Goal: Book appointment/travel/reservation

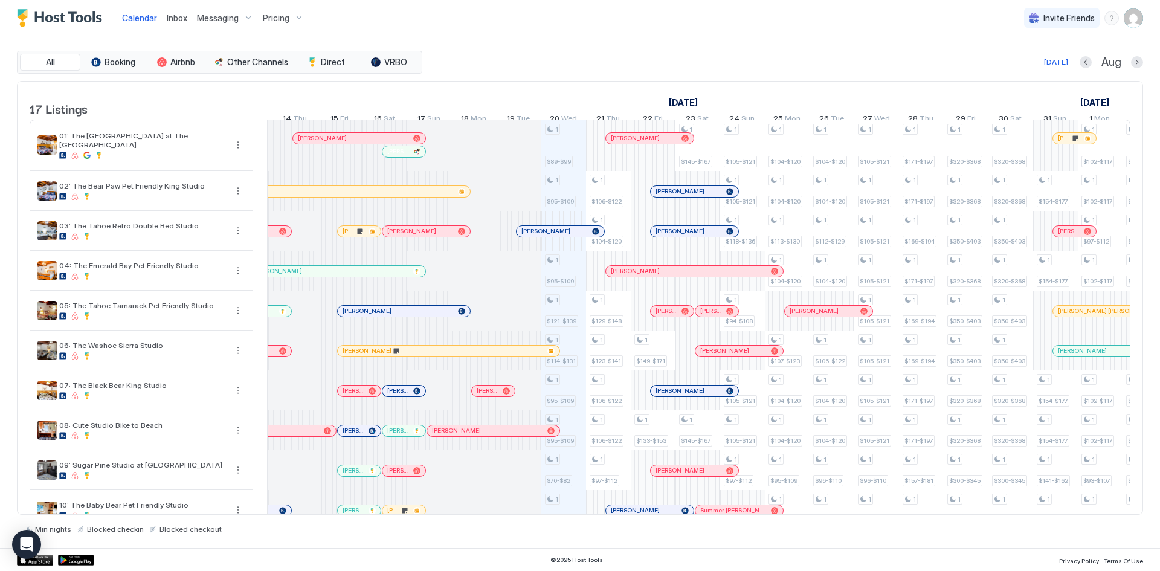
drag, startPoint x: 723, startPoint y: 103, endPoint x: 654, endPoint y: 100, distance: 69.5
click at [654, 100] on div "[DATE]" at bounding box center [474, 103] width 1208 height 18
click at [673, 103] on link "[DATE]" at bounding box center [683, 103] width 35 height 18
drag, startPoint x: 671, startPoint y: 103, endPoint x: 726, endPoint y: 103, distance: 54.4
click at [726, 103] on div "[DATE]" at bounding box center [474, 103] width 1208 height 18
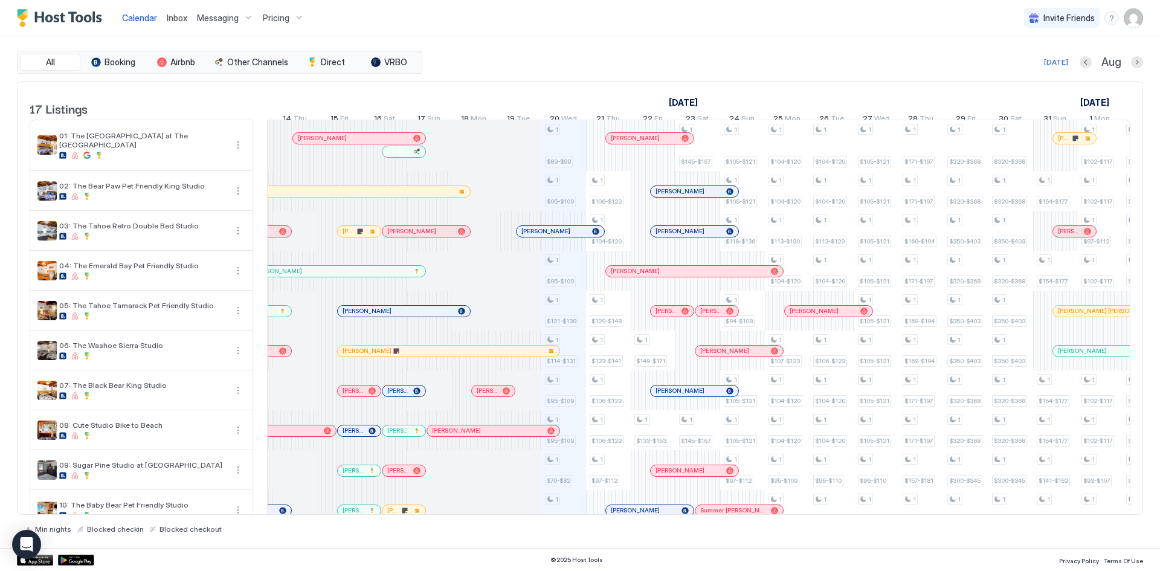
click at [726, 103] on div "[DATE]" at bounding box center [474, 103] width 1208 height 18
drag, startPoint x: 726, startPoint y: 103, endPoint x: 661, endPoint y: 102, distance: 64.7
click at [661, 102] on div "[DATE]" at bounding box center [474, 103] width 1208 height 18
click at [631, 69] on div at bounding box center [580, 285] width 1160 height 571
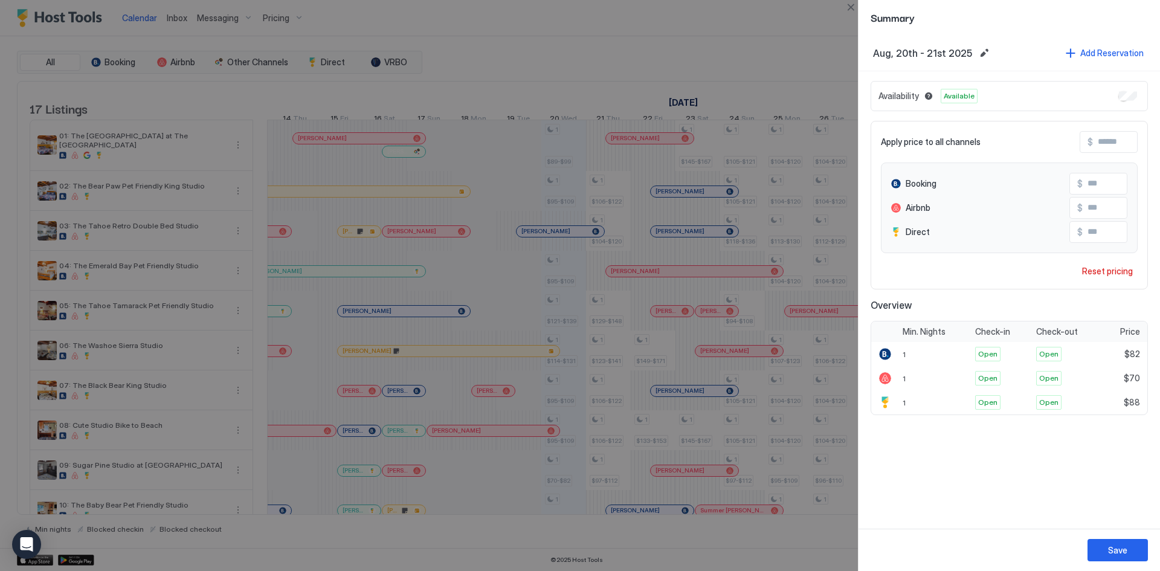
click at [850, 7] on button "Close" at bounding box center [851, 7] width 15 height 15
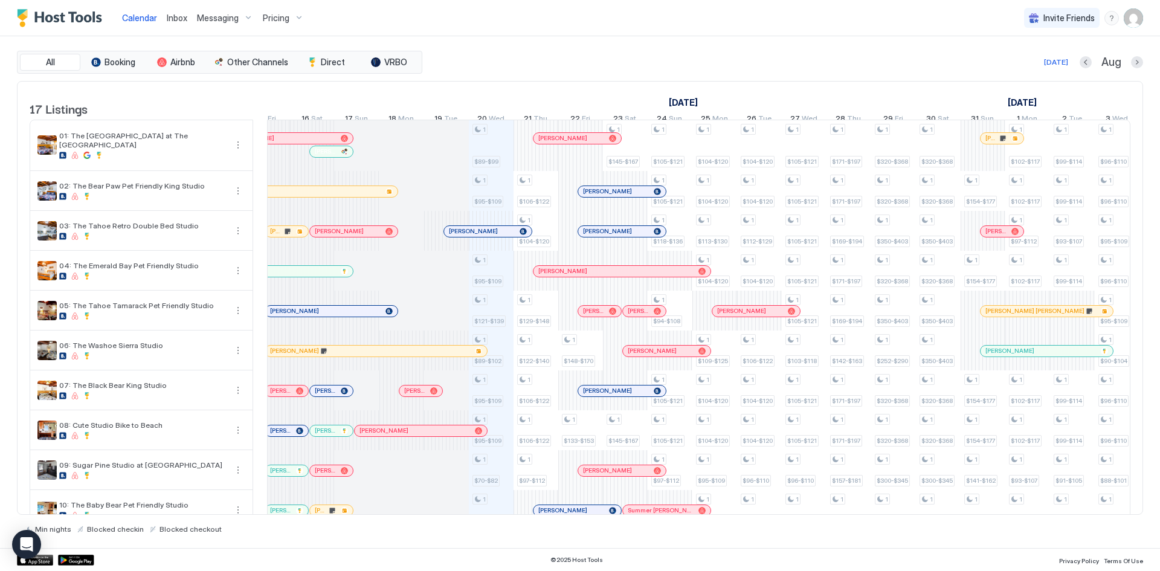
click at [638, 120] on link "23 Sat" at bounding box center [624, 120] width 29 height 18
click at [701, 105] on link "[DATE]" at bounding box center [683, 103] width 35 height 18
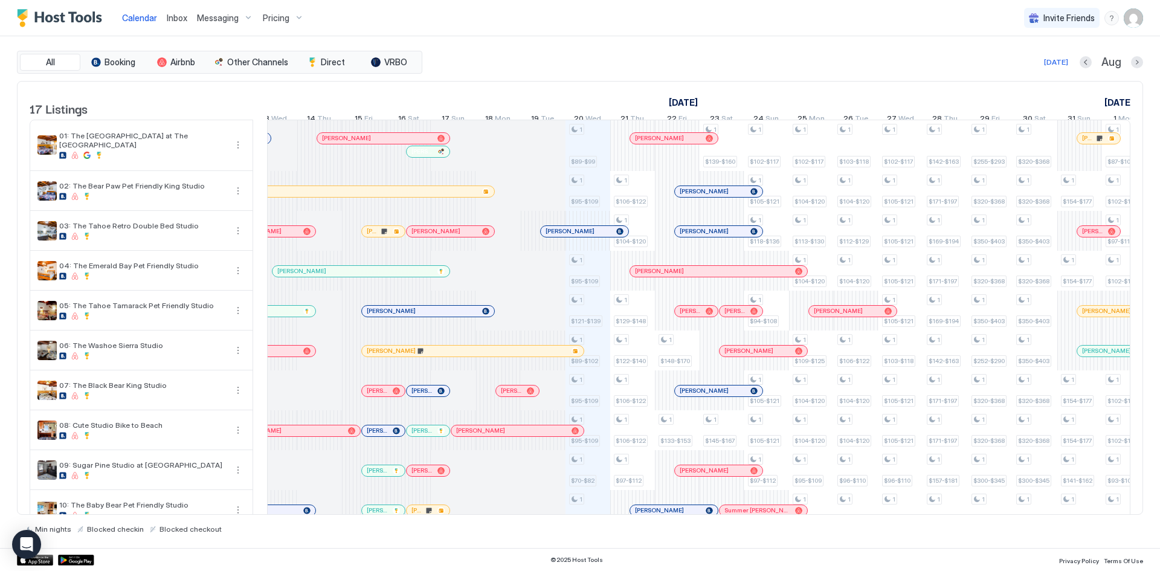
drag, startPoint x: 736, startPoint y: 98, endPoint x: 674, endPoint y: 100, distance: 62.3
click at [666, 100] on div "[DATE]" at bounding box center [498, 103] width 1208 height 18
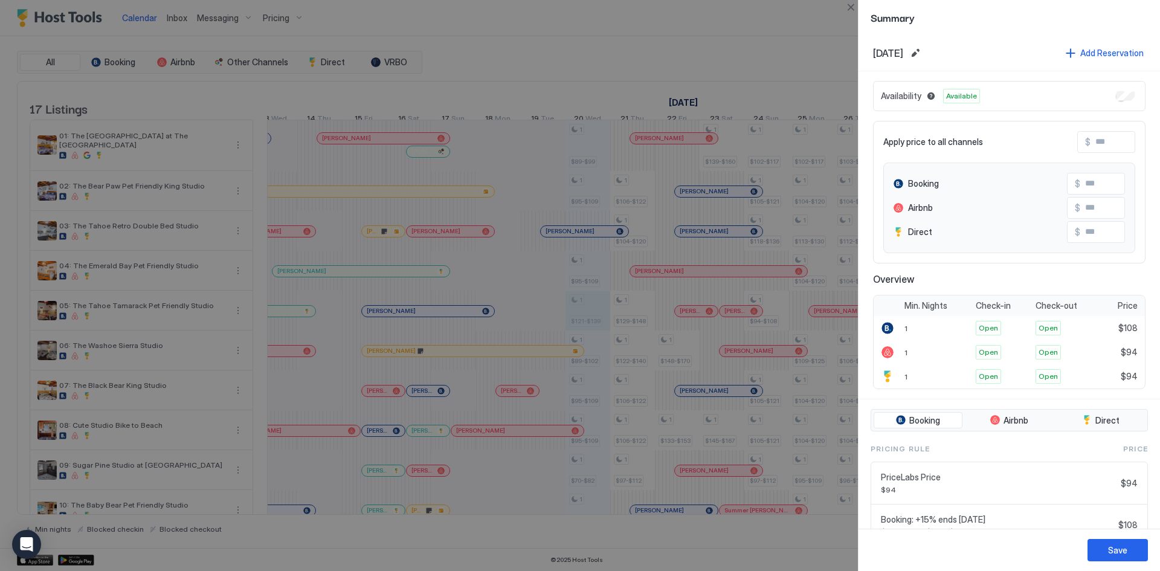
click at [1097, 183] on input "Input Field" at bounding box center [1129, 183] width 97 height 21
drag, startPoint x: 1092, startPoint y: 173, endPoint x: 1090, endPoint y: 181, distance: 7.6
click at [1091, 175] on input "Input Field" at bounding box center [1129, 183] width 97 height 21
drag, startPoint x: 1061, startPoint y: 182, endPoint x: 1054, endPoint y: 181, distance: 7.3
click at [1054, 181] on div "Booking $" at bounding box center [1009, 184] width 231 height 22
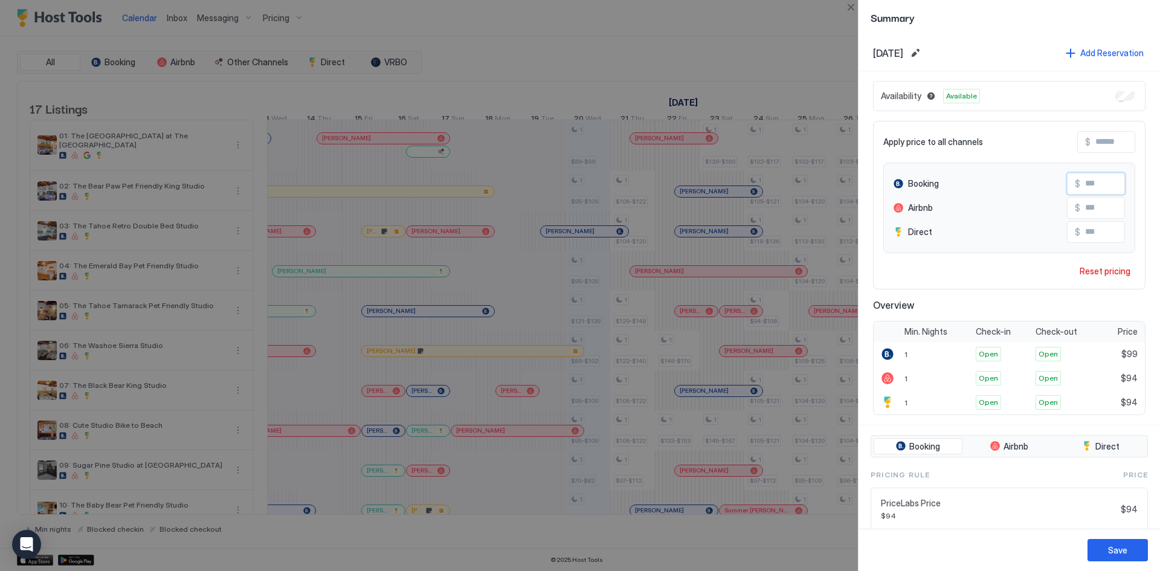
type input "**"
drag, startPoint x: 1092, startPoint y: 211, endPoint x: 1064, endPoint y: 205, distance: 29.0
click at [1067, 205] on div "$" at bounding box center [1096, 208] width 58 height 22
type input "**"
click at [1093, 231] on input "Input Field" at bounding box center [1129, 232] width 97 height 21
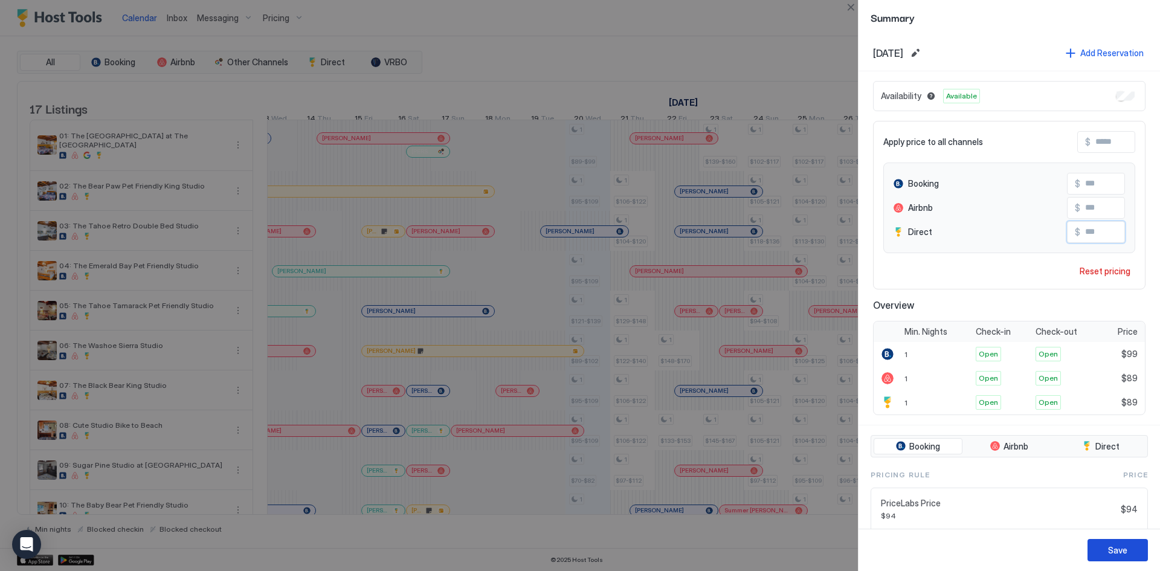
type input "**"
click at [1130, 551] on button "Save" at bounding box center [1118, 550] width 60 height 22
